Goal: Task Accomplishment & Management: Manage account settings

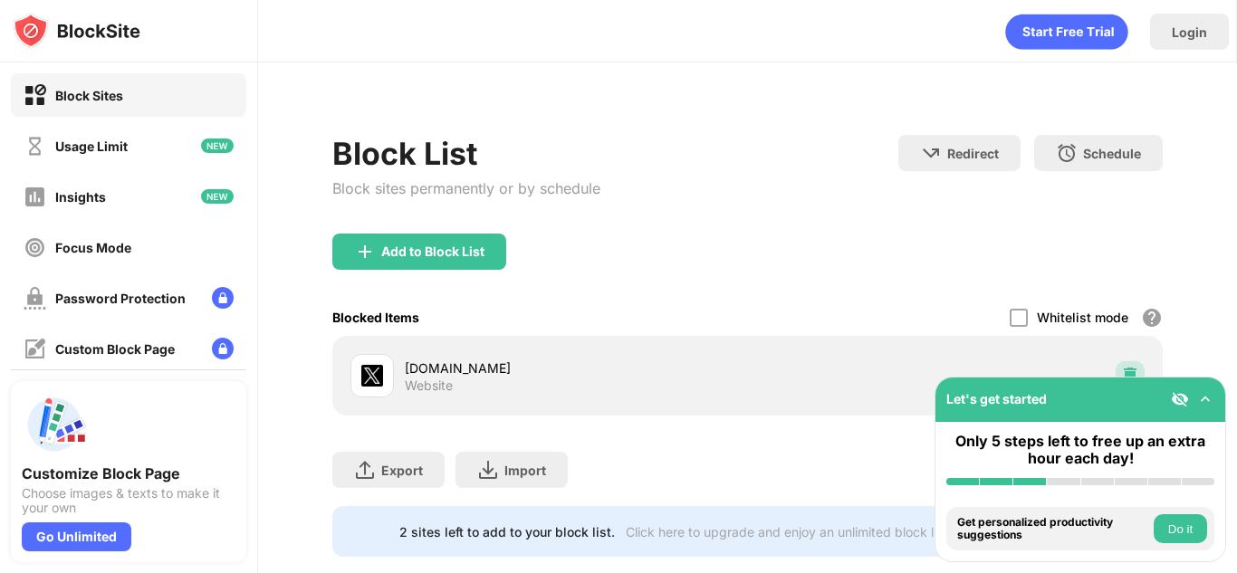
click at [1123, 366] on div at bounding box center [1130, 375] width 29 height 29
